Goal: Transaction & Acquisition: Obtain resource

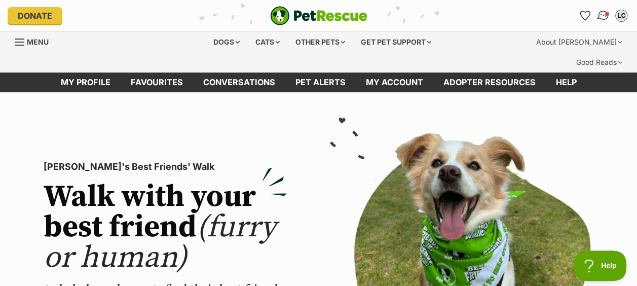
click at [602, 15] on img "Conversations" at bounding box center [603, 15] width 14 height 13
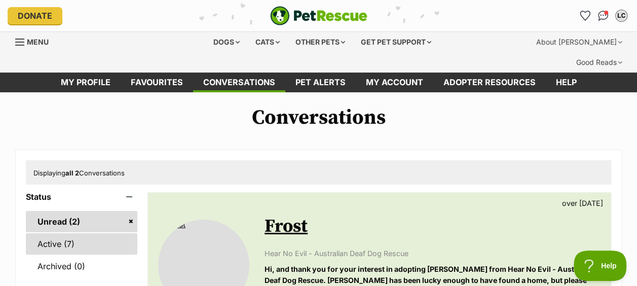
click at [49, 233] on link "Active (7)" at bounding box center [81, 243] width 111 height 21
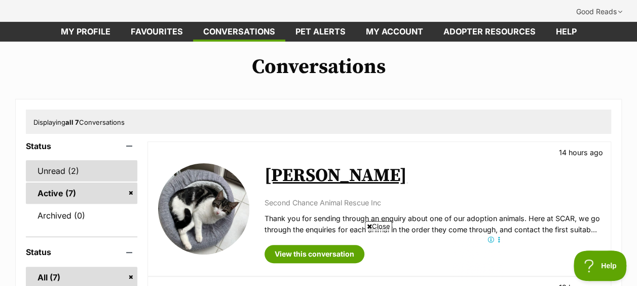
click at [70, 160] on link "Unread (2)" at bounding box center [81, 170] width 111 height 21
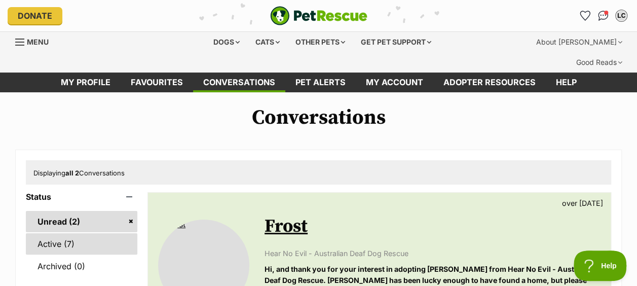
click at [52, 233] on link "Active (7)" at bounding box center [81, 243] width 111 height 21
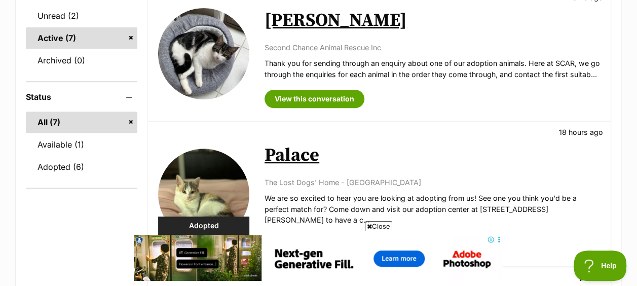
scroll to position [152, 0]
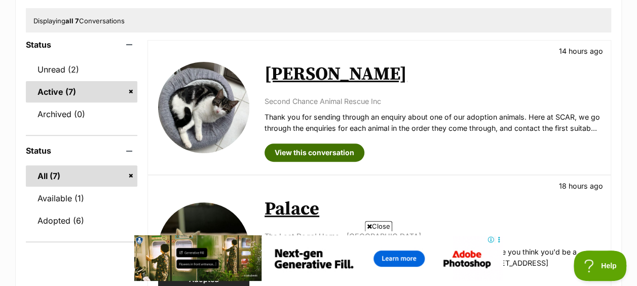
click at [316, 143] on link "View this conversation" at bounding box center [314, 152] width 100 height 18
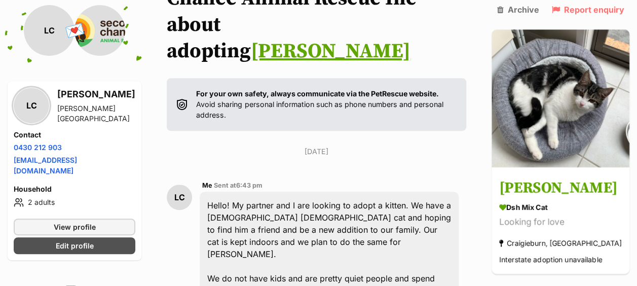
scroll to position [222, 0]
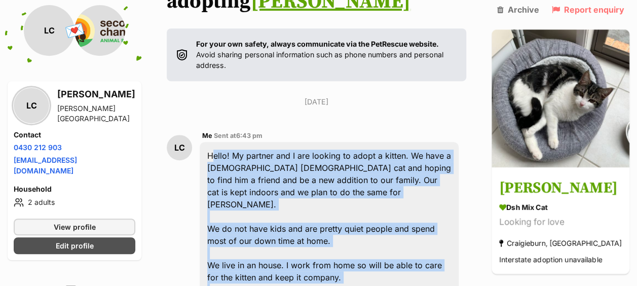
drag, startPoint x: 462, startPoint y: 220, endPoint x: 213, endPoint y: 85, distance: 283.5
click at [213, 142] on div "Hello! My partner and I are looking to adopt a kitten. We have a [DEMOGRAPHIC_D…" at bounding box center [329, 234] width 259 height 185
copy div "Hello! My partner and I are looking to adopt a kitten. We have a [DEMOGRAPHIC_D…"
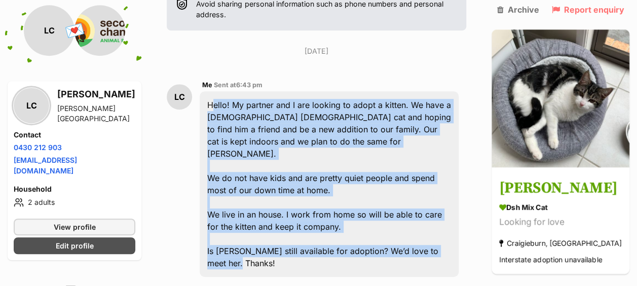
copy div "Hello! My partner and I are looking to adopt a kitten. We have a 5 year old mal…"
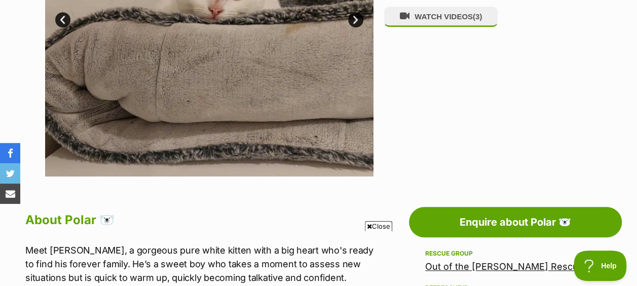
scroll to position [456, 0]
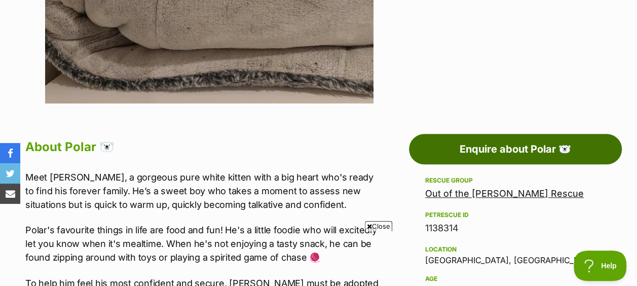
click at [471, 134] on link "Enquire about Polar 🐻‍❄️" at bounding box center [515, 149] width 213 height 30
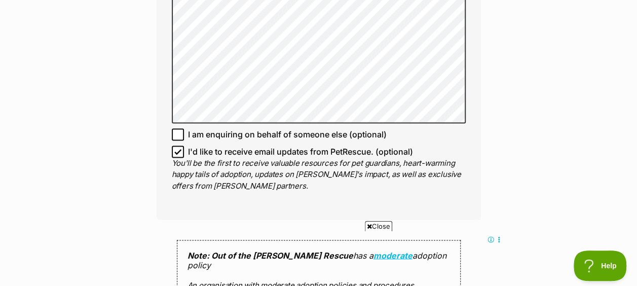
scroll to position [709, 0]
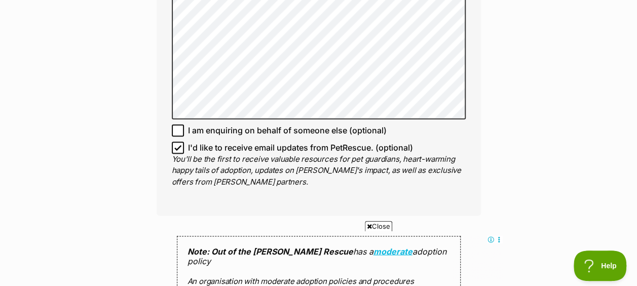
click at [175, 144] on icon at bounding box center [177, 147] width 7 height 7
click at [175, 141] on input "I'd like to receive email updates from PetRescue. (optional)" at bounding box center [178, 147] width 12 height 12
checkbox input "false"
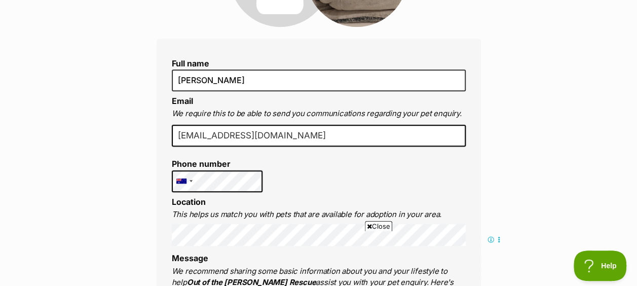
scroll to position [304, 0]
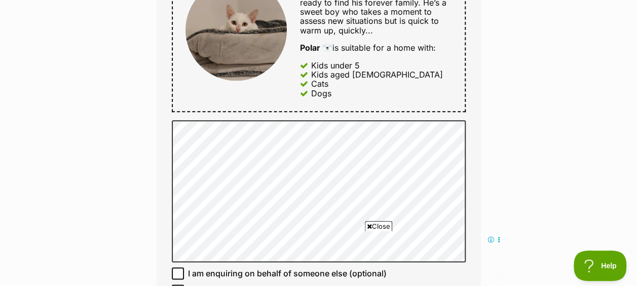
scroll to position [658, 0]
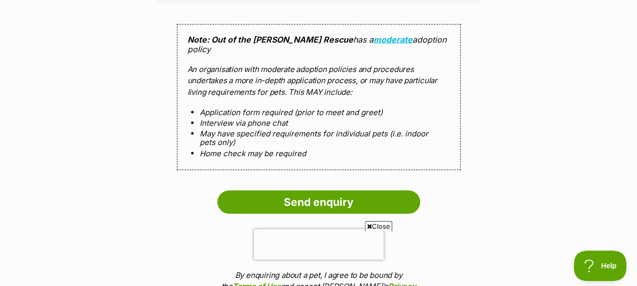
scroll to position [936, 0]
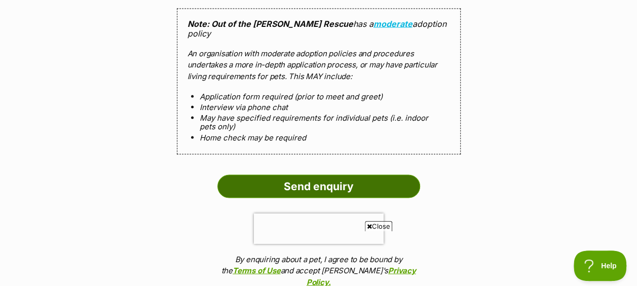
click at [345, 174] on input "Send enquiry" at bounding box center [318, 185] width 203 height 23
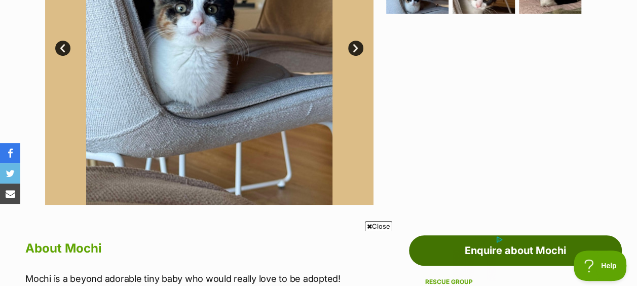
click at [466, 235] on link "Enquire about Mochi" at bounding box center [515, 250] width 213 height 30
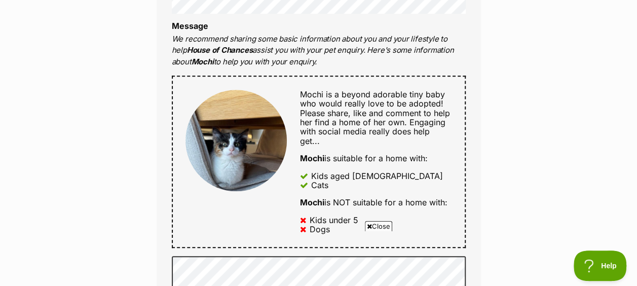
scroll to position [608, 0]
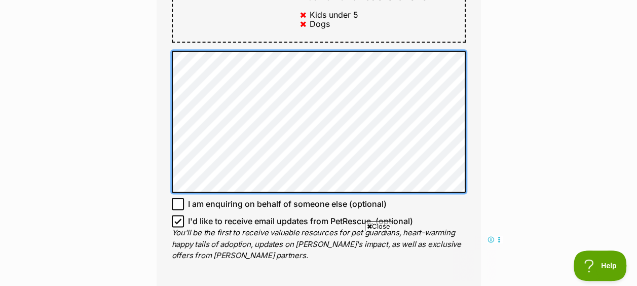
scroll to position [677, 0]
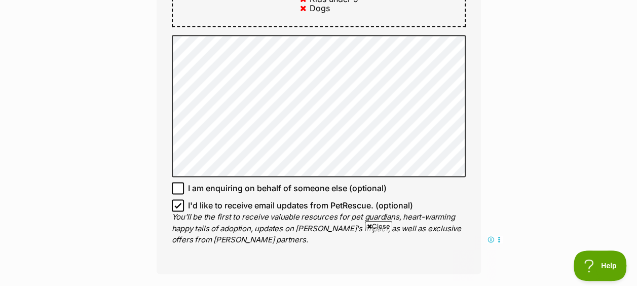
click at [178, 202] on icon at bounding box center [177, 205] width 7 height 7
click at [178, 199] on input "I'd like to receive email updates from PetRescue. (optional)" at bounding box center [178, 205] width 12 height 12
checkbox input "false"
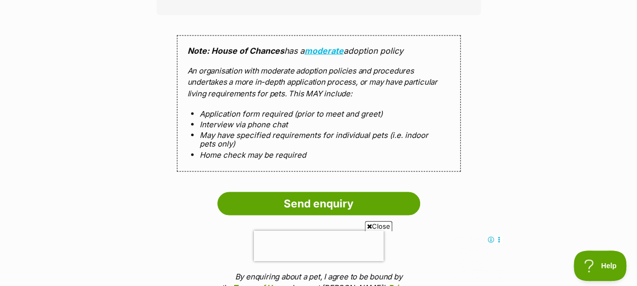
scroll to position [1031, 0]
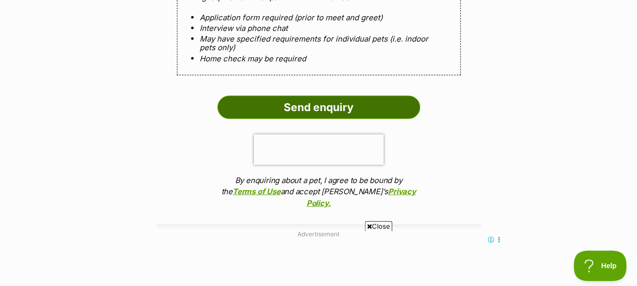
click at [331, 96] on input "Send enquiry" at bounding box center [318, 107] width 203 height 23
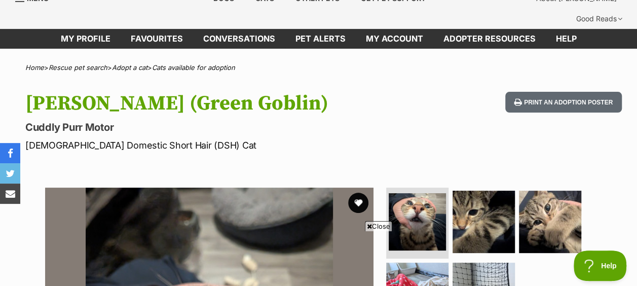
scroll to position [117, 0]
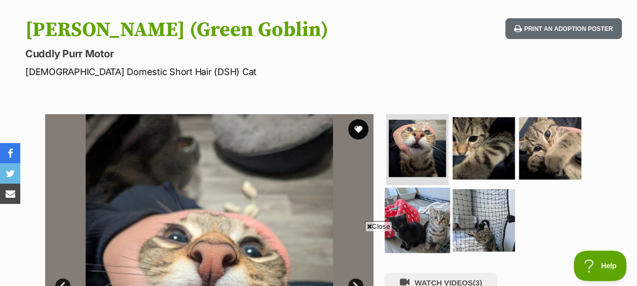
click at [431, 187] on img at bounding box center [416, 219] width 65 height 65
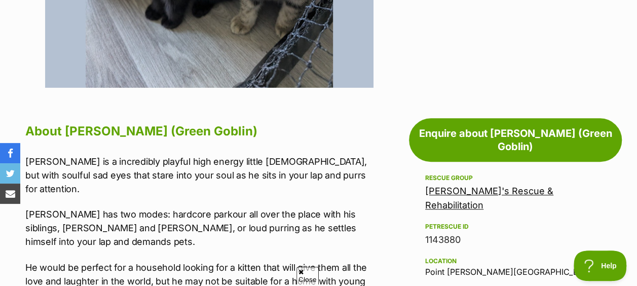
scroll to position [0, 0]
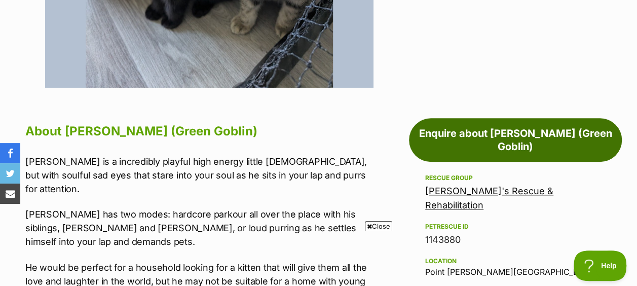
click at [484, 121] on link "Enquire about [PERSON_NAME] (Green Goblin)" at bounding box center [515, 140] width 213 height 44
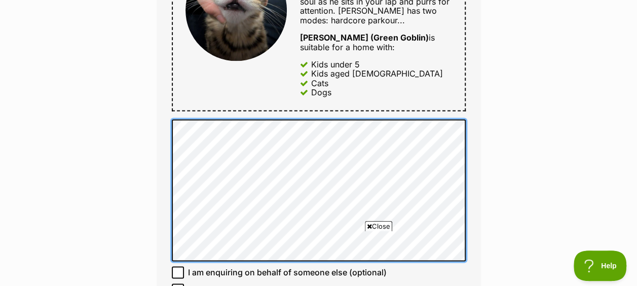
scroll to position [418, 0]
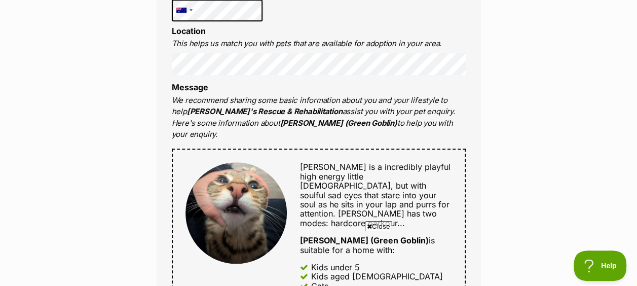
click at [318, 162] on span "[PERSON_NAME] is a incredibly playful high energy little [DEMOGRAPHIC_DATA], bu…" at bounding box center [375, 190] width 150 height 57
copy span "[PERSON_NAME]"
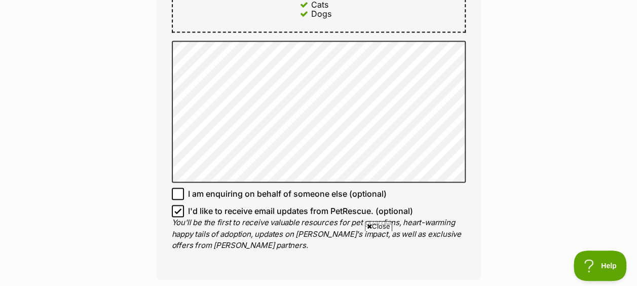
scroll to position [722, 0]
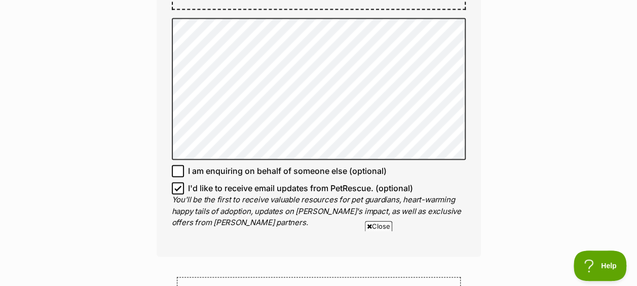
click at [175, 184] on icon at bounding box center [177, 187] width 7 height 7
click at [175, 182] on input "I'd like to receive email updates from PetRescue. (optional)" at bounding box center [178, 188] width 12 height 12
checkbox input "false"
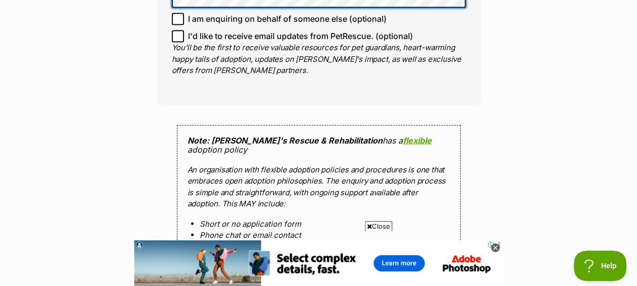
scroll to position [1026, 0]
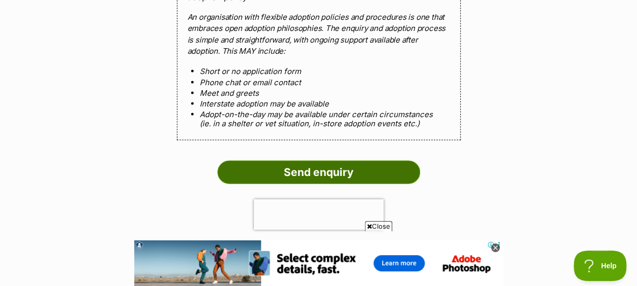
click at [330, 161] on input "Send enquiry" at bounding box center [318, 172] width 203 height 23
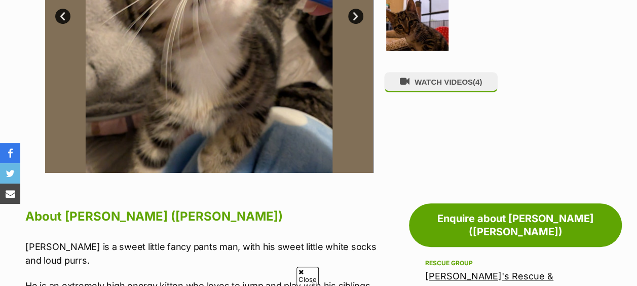
scroll to position [386, 0]
click at [39, 240] on p "[PERSON_NAME] is a sweet little fancy pants man, with his sweet little white so…" at bounding box center [202, 253] width 354 height 27
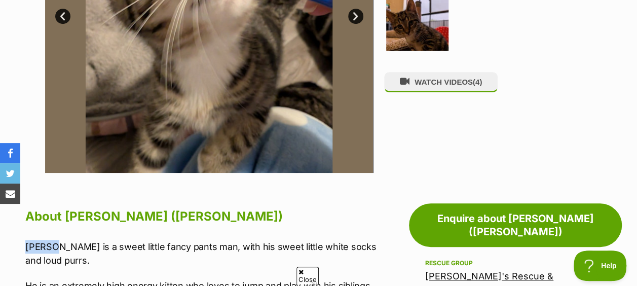
copy p "Timmy"
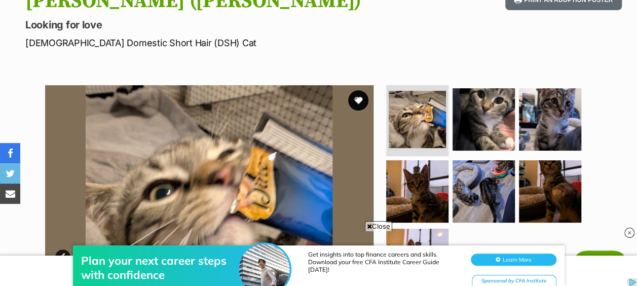
scroll to position [32, 0]
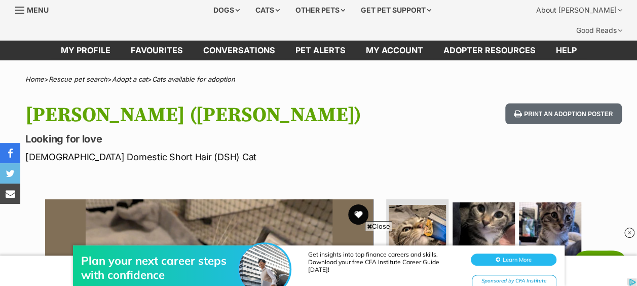
click at [284, 103] on h1 "[PERSON_NAME] ([PERSON_NAME])" at bounding box center [207, 114] width 364 height 23
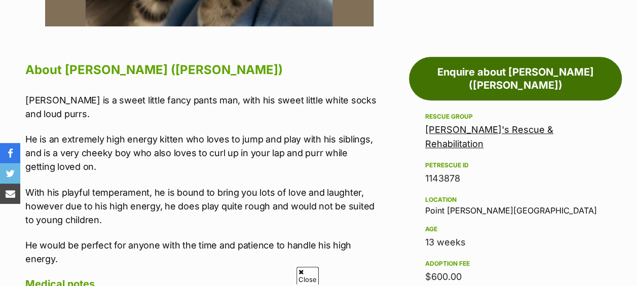
click at [483, 57] on link "Enquire about [PERSON_NAME] ([PERSON_NAME])" at bounding box center [515, 79] width 213 height 44
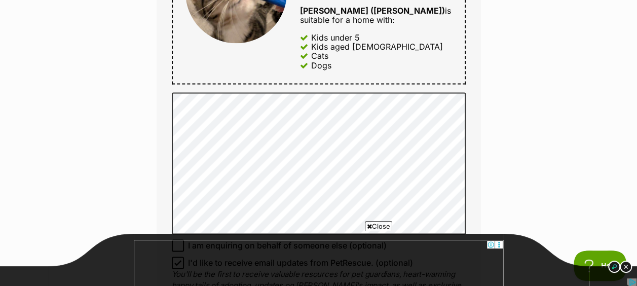
scroll to position [658, 0]
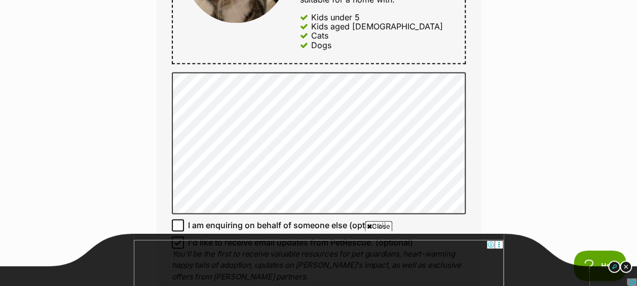
click at [175, 239] on icon at bounding box center [177, 242] width 7 height 7
click at [175, 236] on input "I'd like to receive email updates from PetRescue. (optional)" at bounding box center [178, 242] width 12 height 12
checkbox input "false"
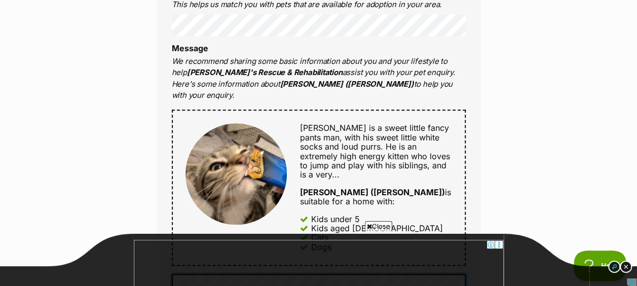
scroll to position [506, 0]
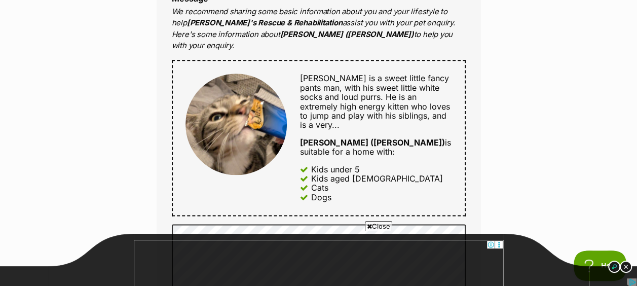
click at [312, 73] on span "Timmy is a sweet little fancy pants man, with his sweet little white socks and …" at bounding box center [374, 87] width 149 height 29
copy span "Timmy"
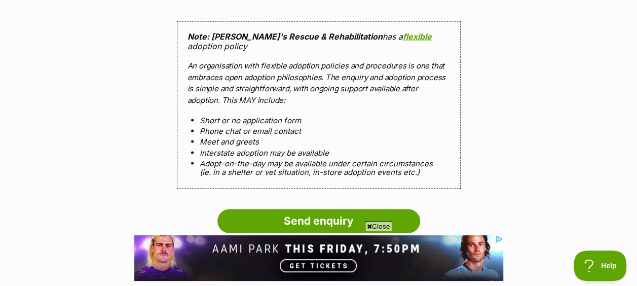
scroll to position [1013, 0]
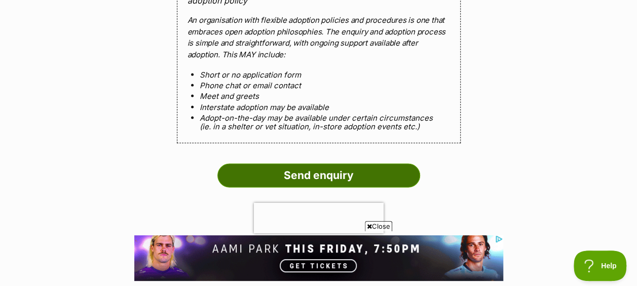
click at [344, 164] on input "Send enquiry" at bounding box center [318, 175] width 203 height 23
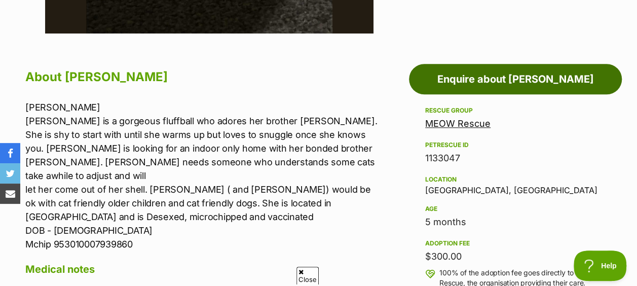
click at [535, 64] on link "Enquire about [PERSON_NAME]" at bounding box center [515, 79] width 213 height 30
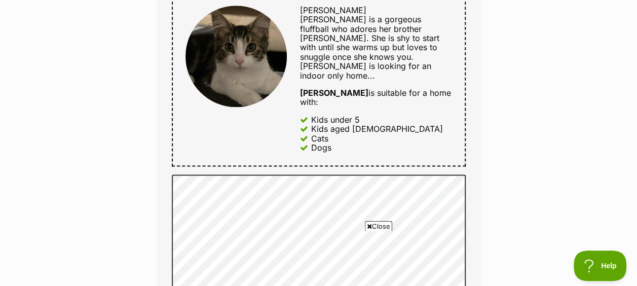
scroll to position [709, 0]
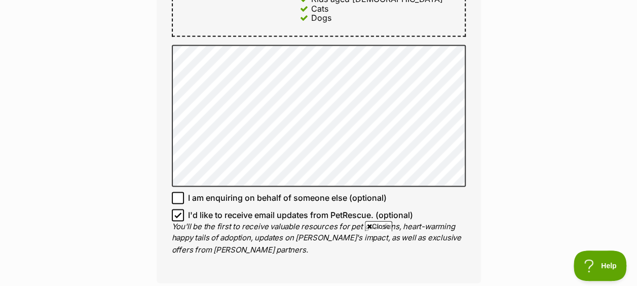
click at [212, 209] on span "I'd like to receive email updates from PetRescue. (optional)" at bounding box center [300, 215] width 225 height 12
click at [184, 209] on input "I'd like to receive email updates from PetRescue. (optional)" at bounding box center [178, 215] width 12 height 12
checkbox input "false"
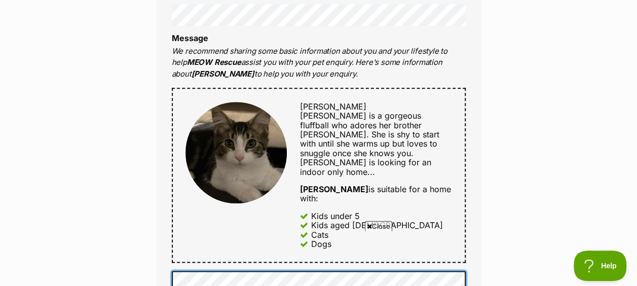
scroll to position [407, 0]
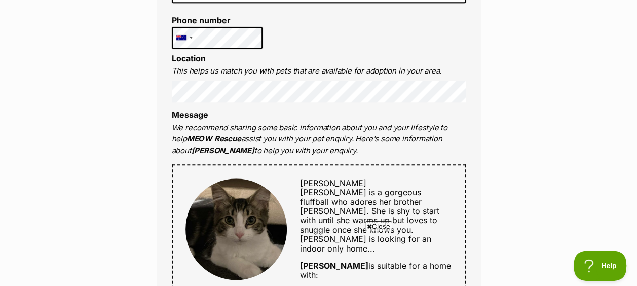
click at [310, 178] on span "[PERSON_NAME] [PERSON_NAME] is a gorgeous fluffball who adores her brother [PER…" at bounding box center [369, 215] width 139 height 75
copy span "[PERSON_NAME]"
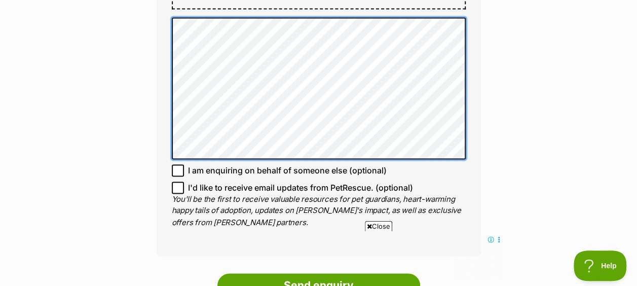
scroll to position [863, 0]
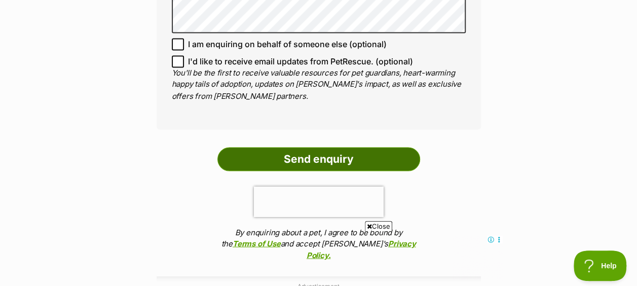
click at [344, 147] on input "Send enquiry" at bounding box center [318, 158] width 203 height 23
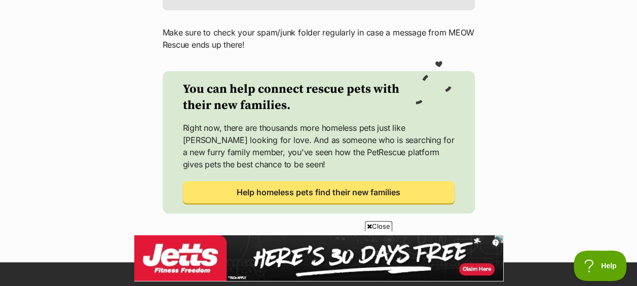
scroll to position [557, 0]
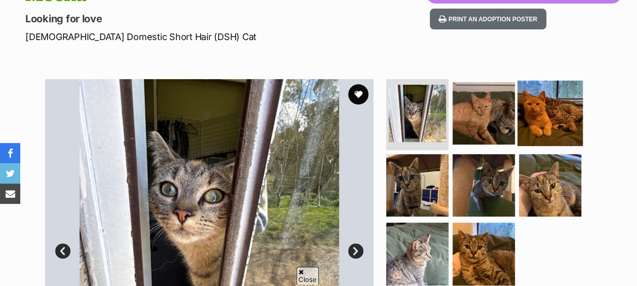
click at [551, 101] on img at bounding box center [549, 113] width 65 height 65
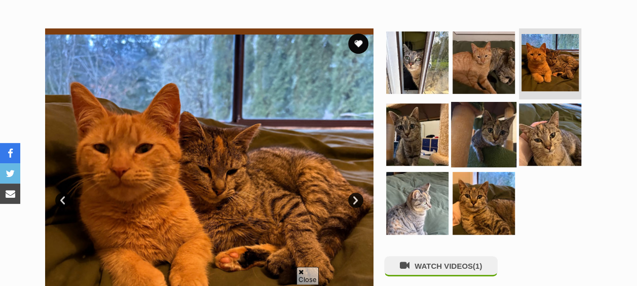
click at [503, 122] on img at bounding box center [483, 133] width 65 height 65
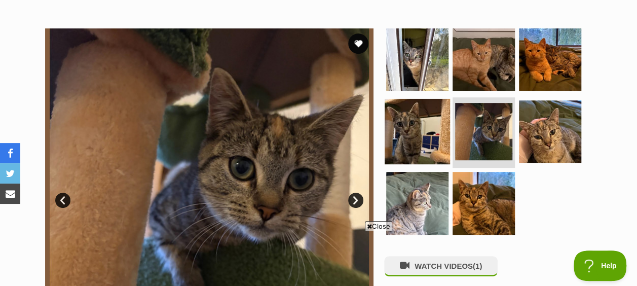
click at [422, 122] on img at bounding box center [416, 130] width 65 height 65
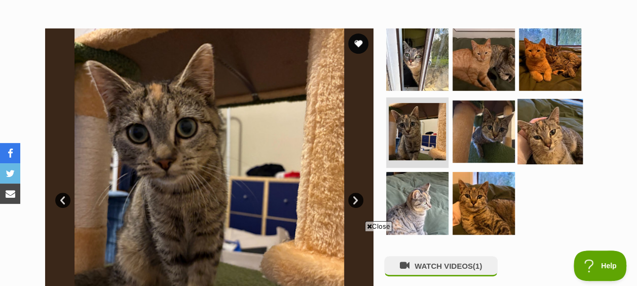
click at [524, 118] on img at bounding box center [549, 130] width 65 height 65
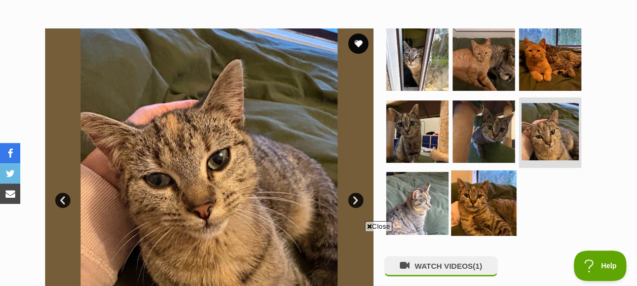
click at [481, 171] on img at bounding box center [483, 202] width 65 height 65
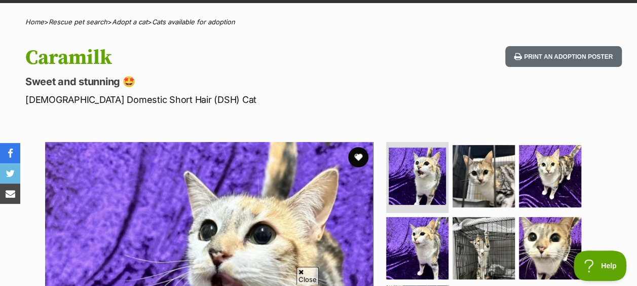
scroll to position [152, 0]
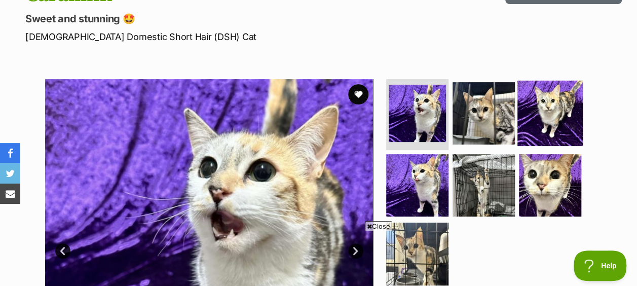
click at [558, 112] on img at bounding box center [549, 113] width 65 height 65
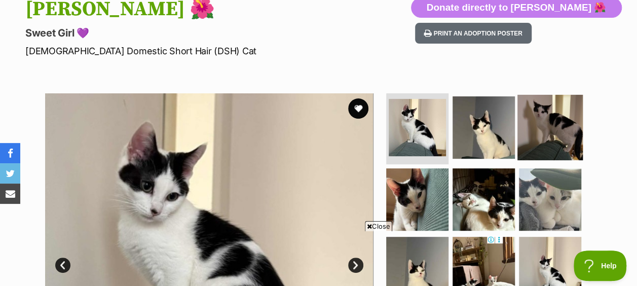
scroll to position [152, 0]
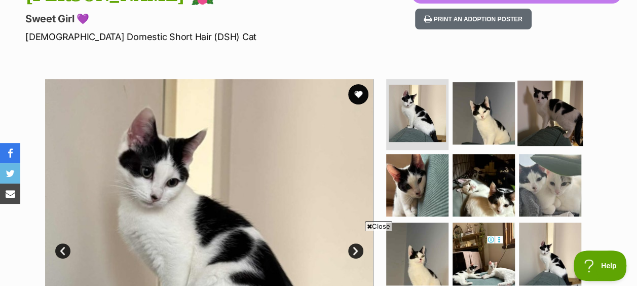
click at [546, 91] on img at bounding box center [549, 113] width 65 height 65
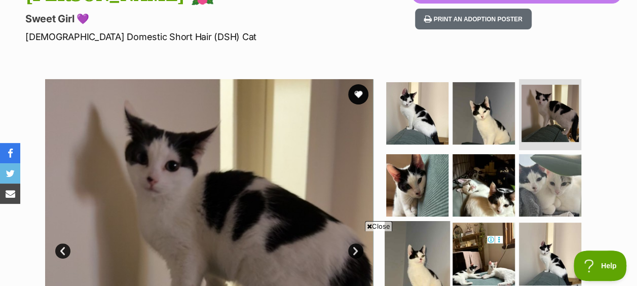
click at [406, 221] on img at bounding box center [416, 253] width 65 height 65
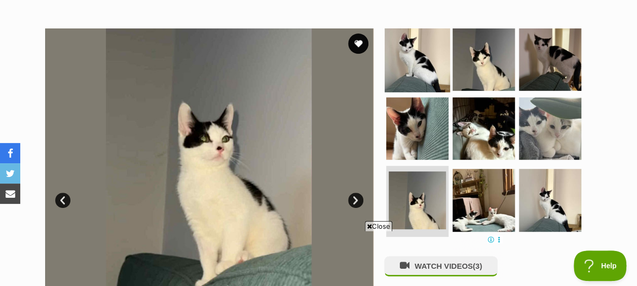
scroll to position [253, 0]
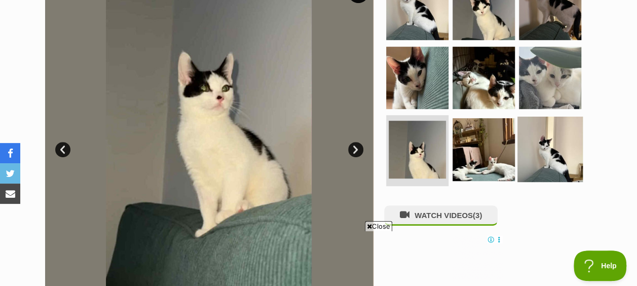
click at [524, 127] on img at bounding box center [549, 148] width 65 height 65
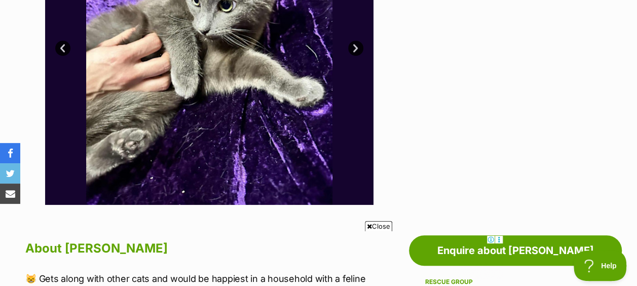
scroll to position [203, 0]
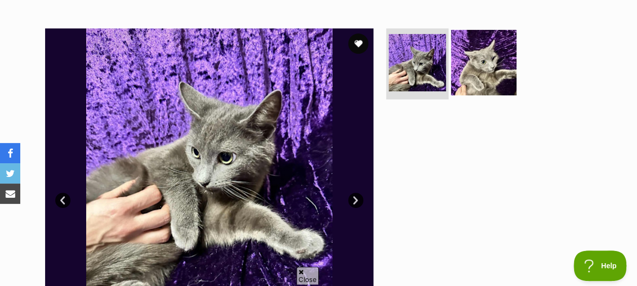
click at [473, 47] on img at bounding box center [483, 62] width 65 height 65
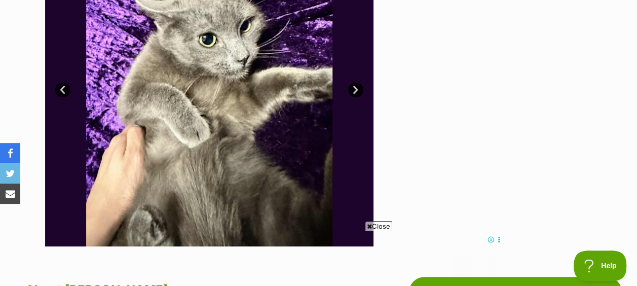
scroll to position [253, 0]
